Goal: Task Accomplishment & Management: Use online tool/utility

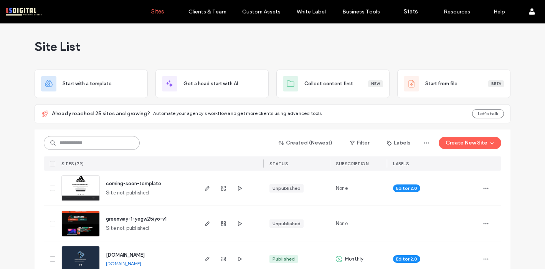
click at [123, 142] on input at bounding box center [92, 143] width 96 height 14
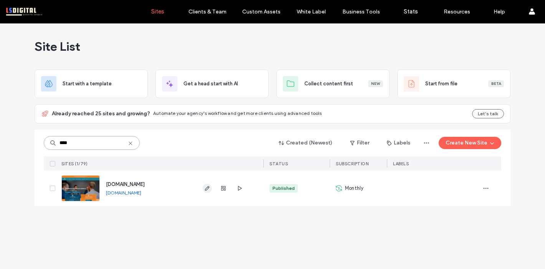
type input "****"
click at [205, 189] on icon "button" at bounding box center [207, 188] width 6 height 6
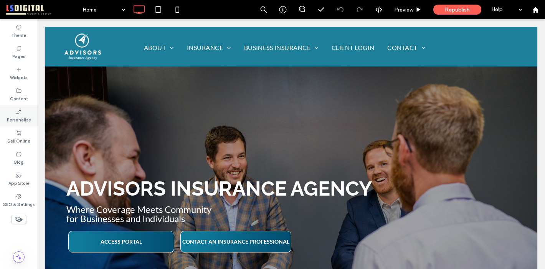
click at [23, 116] on label "Personalize" at bounding box center [19, 119] width 24 height 8
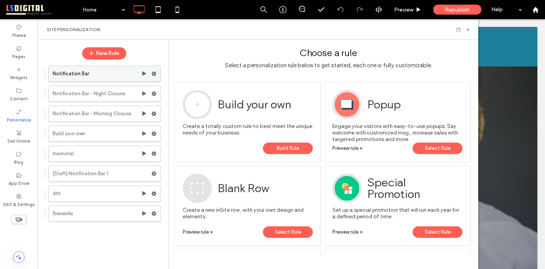
click at [155, 74] on use at bounding box center [154, 73] width 5 height 5
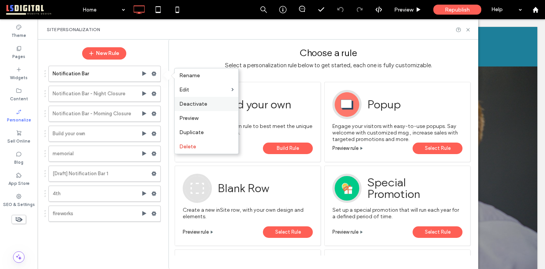
click at [196, 105] on span "Deactivate" at bounding box center [193, 104] width 28 height 7
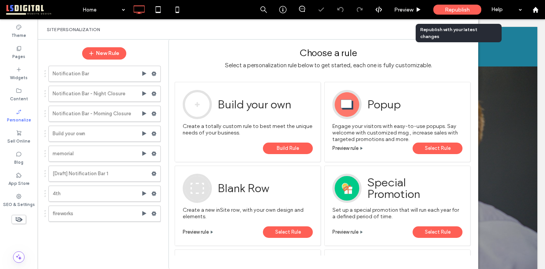
click at [446, 14] on div "Republish" at bounding box center [458, 10] width 48 height 10
